Goal: Task Accomplishment & Management: Manage account settings

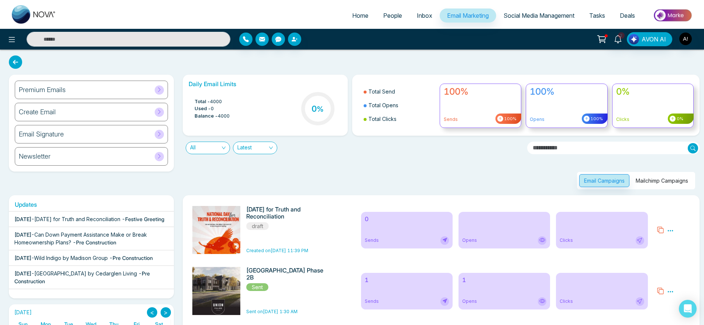
click at [689, 40] on img "button" at bounding box center [686, 38] width 13 height 13
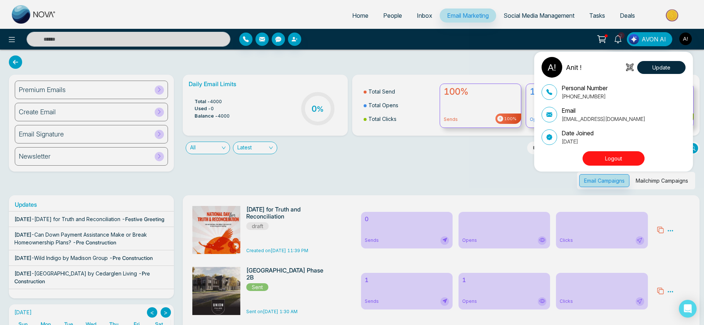
click at [621, 156] on button "Logout" at bounding box center [614, 158] width 62 height 14
